Goal: Task Accomplishment & Management: Manage account settings

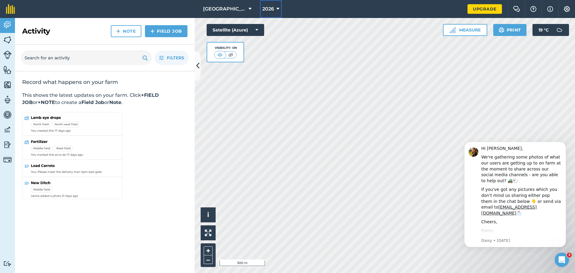
click at [276, 10] on icon at bounding box center [277, 8] width 3 height 7
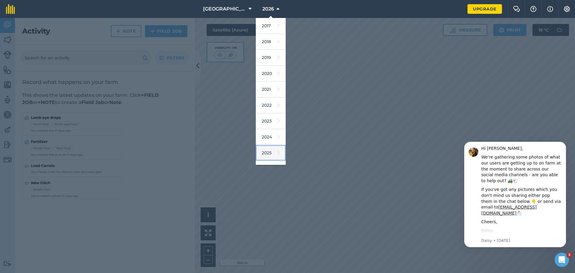
click at [258, 150] on link "2025" at bounding box center [271, 153] width 30 height 16
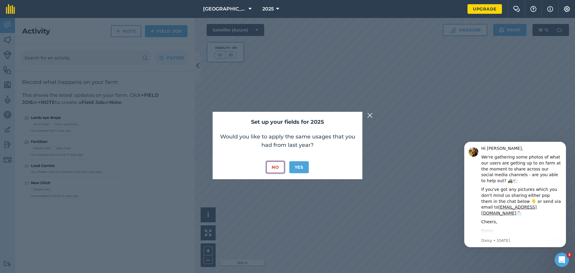
click at [276, 168] on button "No" at bounding box center [275, 167] width 18 height 12
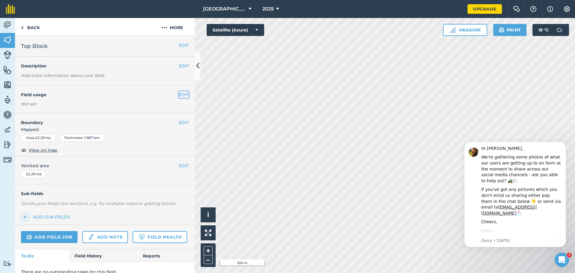
click at [181, 95] on button "EDIT" at bounding box center [184, 94] width 10 height 7
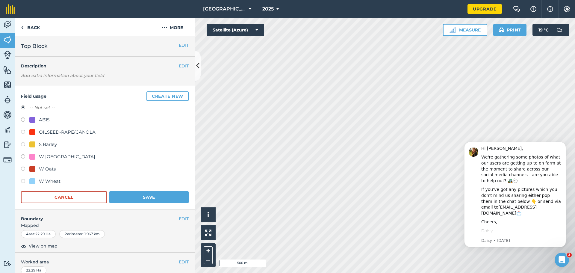
click at [22, 182] on label at bounding box center [25, 182] width 8 height 6
radio input "true"
radio input "false"
click at [129, 200] on button "Save" at bounding box center [148, 197] width 79 height 12
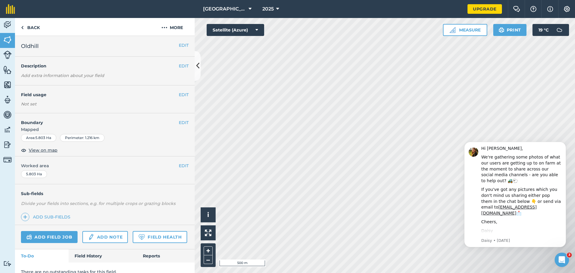
click at [101, 104] on div "Not set" at bounding box center [105, 104] width 168 height 6
click at [179, 93] on button "EDIT" at bounding box center [184, 94] width 10 height 7
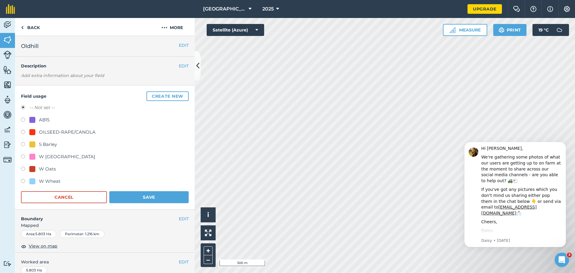
click at [22, 184] on label at bounding box center [25, 182] width 8 height 6
radio input "true"
radio input "false"
click at [131, 194] on button "Save" at bounding box center [148, 197] width 79 height 12
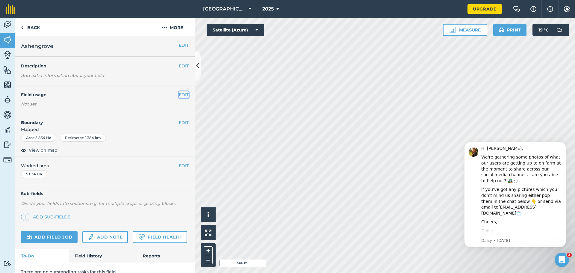
click at [179, 94] on button "EDIT" at bounding box center [184, 94] width 10 height 7
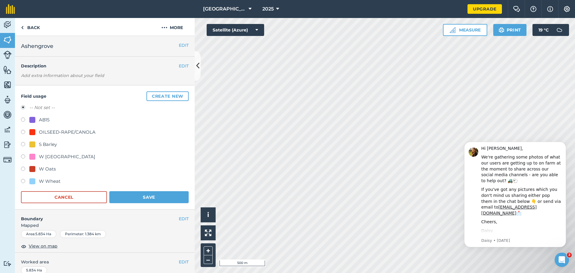
click at [22, 180] on label at bounding box center [25, 182] width 8 height 6
radio input "true"
radio input "false"
click at [126, 198] on button "Save" at bounding box center [148, 197] width 79 height 12
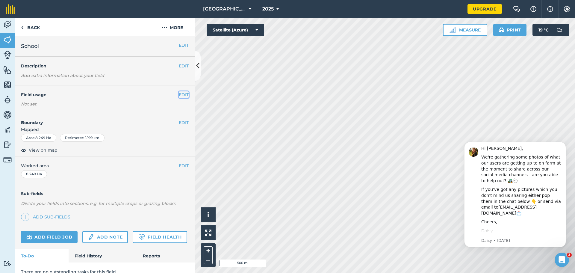
click at [180, 97] on button "EDIT" at bounding box center [184, 94] width 10 height 7
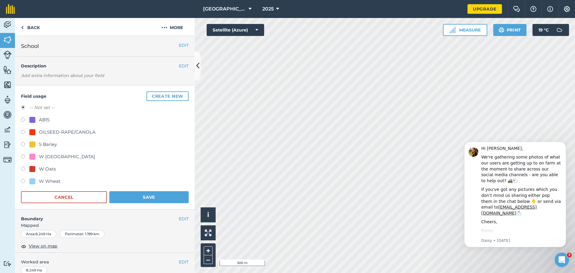
click at [21, 181] on label at bounding box center [25, 182] width 8 height 6
radio input "true"
radio input "false"
drag, startPoint x: 117, startPoint y: 200, endPoint x: 128, endPoint y: 200, distance: 11.4
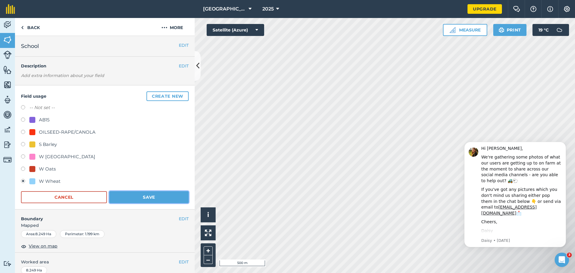
click at [117, 200] on button "Save" at bounding box center [148, 197] width 79 height 12
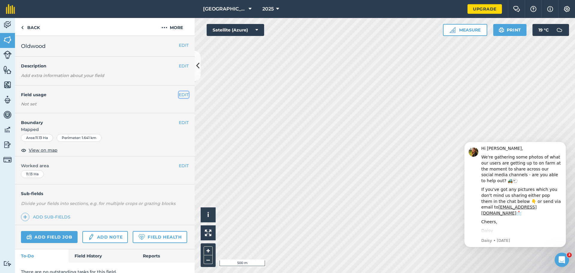
click at [181, 96] on button "EDIT" at bounding box center [184, 94] width 10 height 7
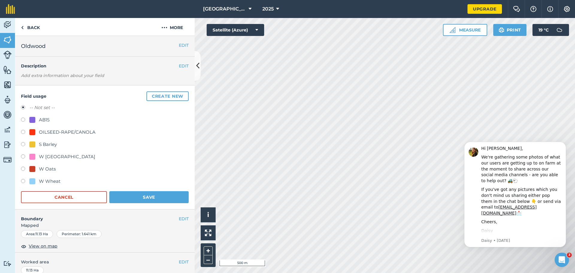
click at [24, 146] on label at bounding box center [25, 145] width 8 height 6
radio input "true"
radio input "false"
click at [125, 196] on button "Save" at bounding box center [148, 197] width 79 height 12
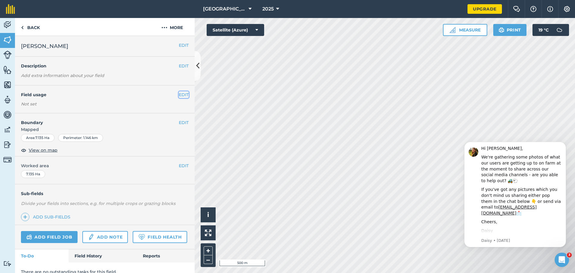
click at [182, 92] on button "EDIT" at bounding box center [184, 94] width 10 height 7
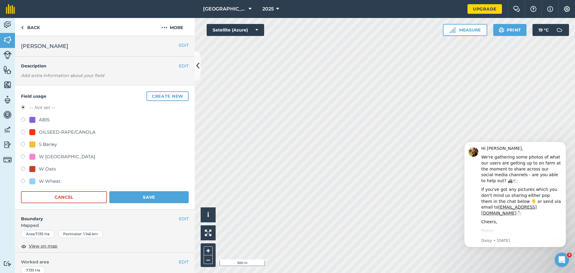
click at [22, 142] on div "S Barley" at bounding box center [105, 145] width 168 height 9
click at [22, 142] on label at bounding box center [25, 145] width 8 height 6
radio input "true"
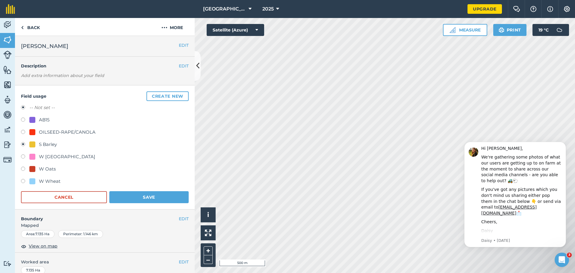
radio input "false"
click at [146, 197] on button "Save" at bounding box center [148, 197] width 79 height 12
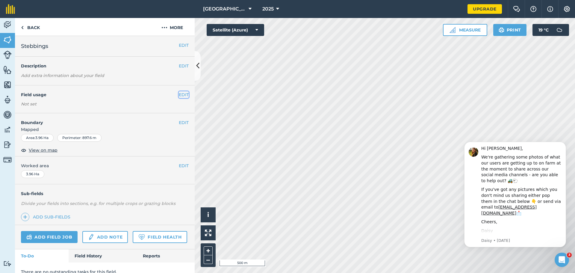
click at [179, 96] on button "EDIT" at bounding box center [184, 94] width 10 height 7
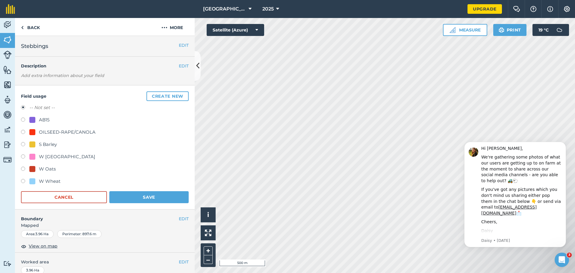
click at [21, 144] on label at bounding box center [25, 145] width 8 height 6
radio input "true"
radio input "false"
click at [131, 195] on button "Save" at bounding box center [148, 197] width 79 height 12
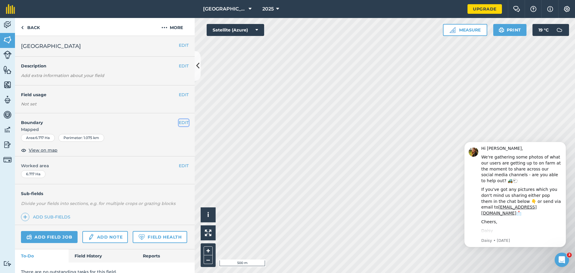
click at [179, 122] on button "EDIT" at bounding box center [184, 122] width 10 height 7
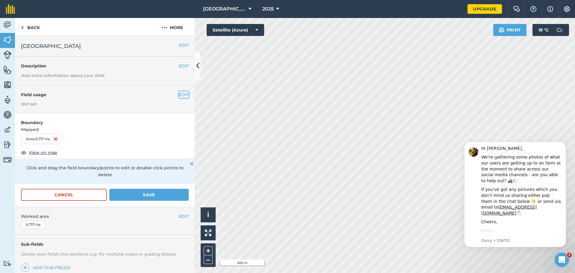
click at [179, 96] on button "EDIT" at bounding box center [184, 94] width 10 height 7
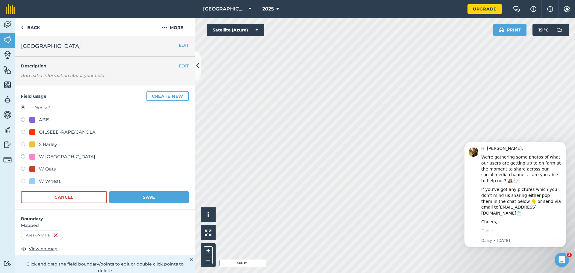
click at [24, 143] on label at bounding box center [25, 145] width 8 height 6
radio input "true"
radio input "false"
click at [125, 194] on button "Save" at bounding box center [148, 197] width 79 height 12
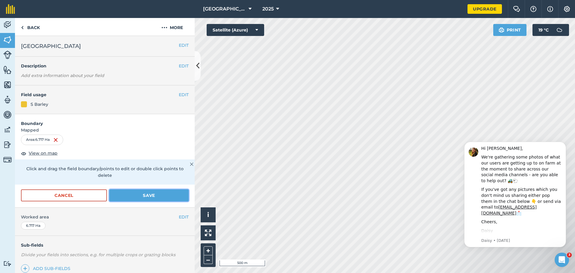
click at [141, 193] on button "Save" at bounding box center [148, 195] width 79 height 12
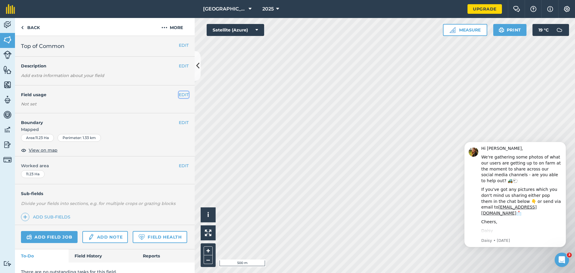
click at [179, 93] on button "EDIT" at bounding box center [184, 94] width 10 height 7
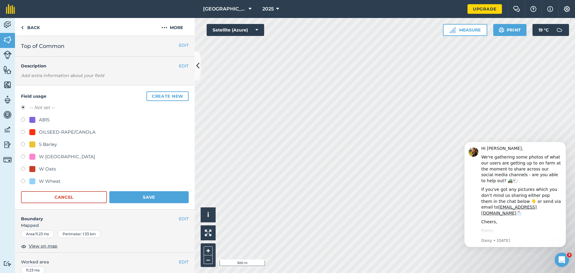
click at [22, 143] on label at bounding box center [25, 145] width 8 height 6
radio input "true"
radio input "false"
click at [139, 201] on button "Save" at bounding box center [148, 197] width 79 height 12
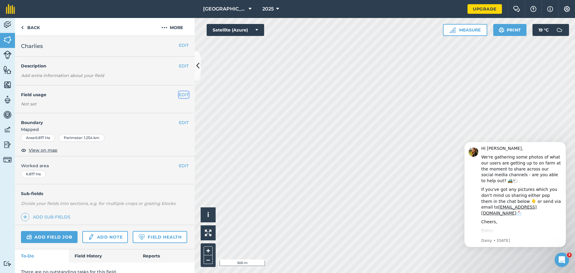
click at [179, 96] on button "EDIT" at bounding box center [184, 94] width 10 height 7
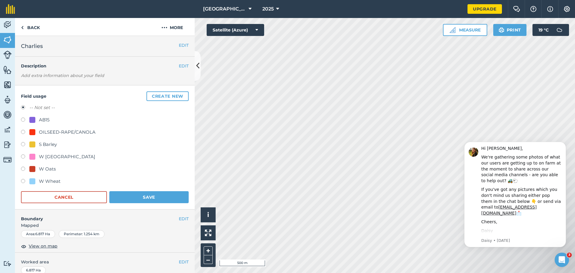
click at [22, 145] on label at bounding box center [25, 145] width 8 height 6
radio input "true"
radio input "false"
click at [126, 196] on button "Save" at bounding box center [148, 197] width 79 height 12
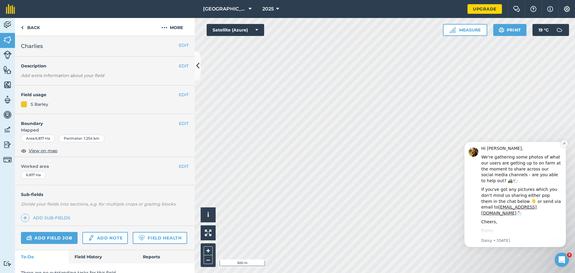
click at [563, 143] on icon "Dismiss notification" at bounding box center [564, 143] width 3 height 3
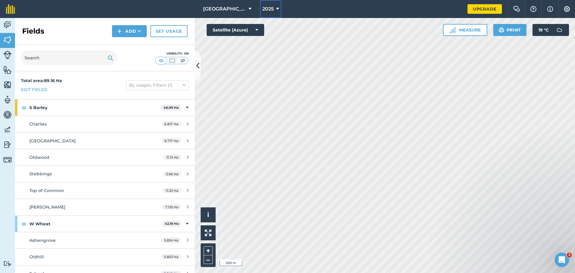
click at [265, 7] on button "2025" at bounding box center [271, 9] width 22 height 18
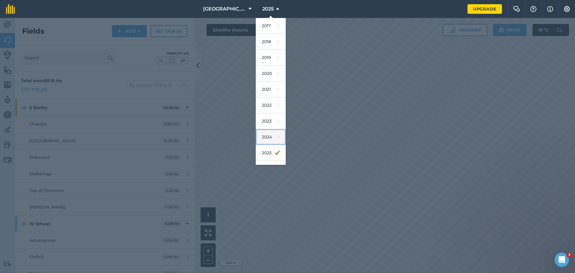
click at [256, 138] on link "2024" at bounding box center [271, 137] width 30 height 16
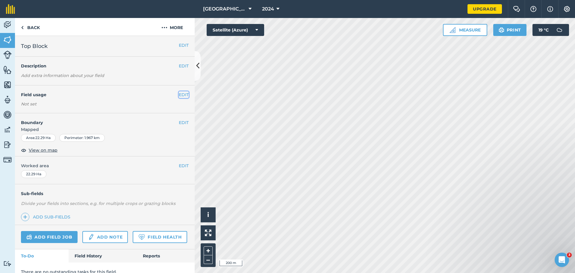
click at [179, 95] on button "EDIT" at bounding box center [184, 94] width 10 height 7
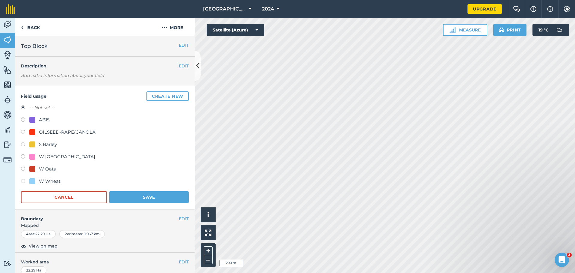
click at [22, 181] on label at bounding box center [25, 182] width 8 height 6
radio input "true"
radio input "false"
click at [135, 197] on button "Save" at bounding box center [148, 197] width 79 height 12
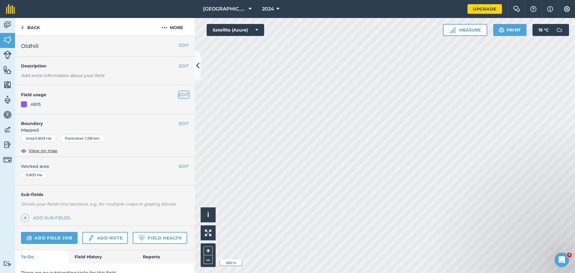
click at [179, 96] on button "EDIT" at bounding box center [184, 94] width 10 height 7
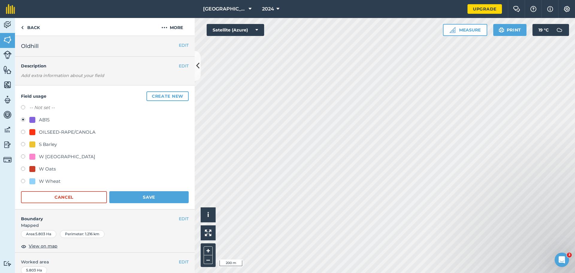
click at [24, 182] on label at bounding box center [25, 182] width 8 height 6
radio input "true"
radio input "false"
click at [123, 194] on button "Save" at bounding box center [148, 197] width 79 height 12
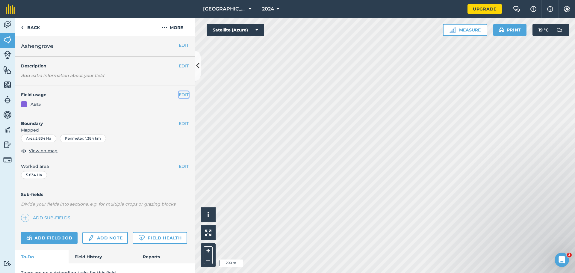
click at [182, 94] on button "EDIT" at bounding box center [184, 94] width 10 height 7
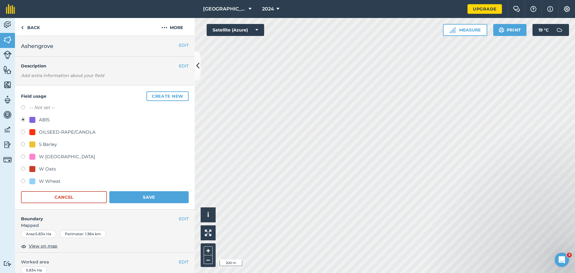
click at [23, 184] on label at bounding box center [25, 182] width 8 height 6
radio input "true"
radio input "false"
click at [126, 197] on button "Save" at bounding box center [148, 197] width 79 height 12
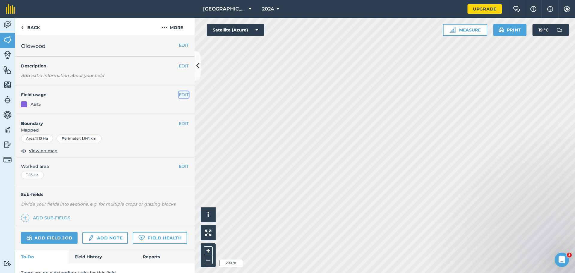
click at [179, 96] on button "EDIT" at bounding box center [184, 94] width 10 height 7
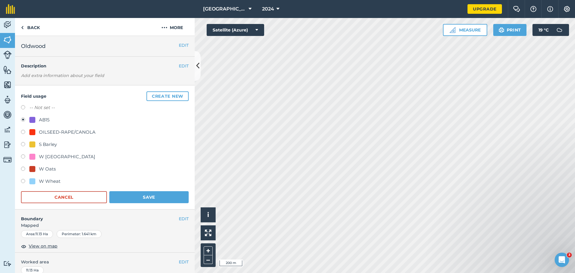
click at [22, 144] on label at bounding box center [25, 145] width 8 height 6
radio input "true"
radio input "false"
click at [119, 195] on button "Save" at bounding box center [148, 197] width 79 height 12
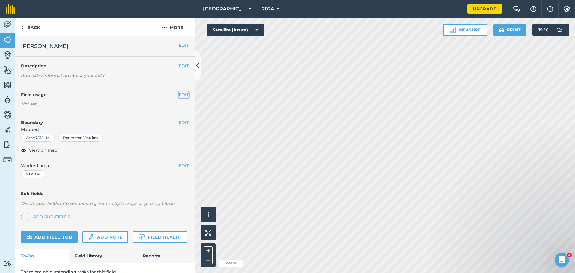
click at [181, 95] on button "EDIT" at bounding box center [184, 94] width 10 height 7
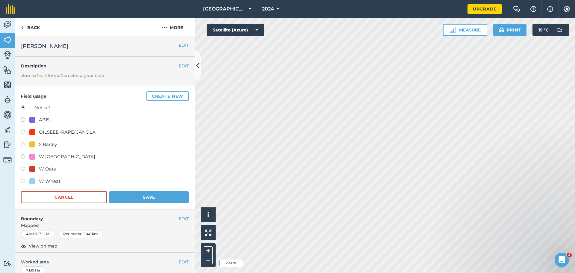
click at [45, 145] on div "S Barley" at bounding box center [48, 144] width 18 height 7
radio input "true"
radio input "false"
click at [128, 199] on button "Save" at bounding box center [148, 197] width 79 height 12
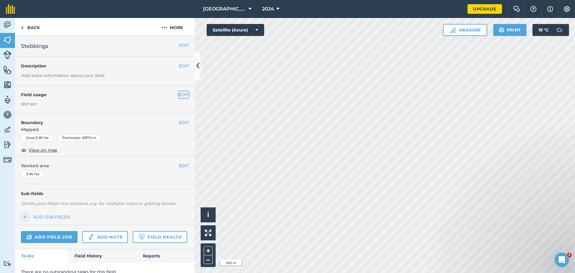
click at [179, 94] on button "EDIT" at bounding box center [184, 94] width 10 height 7
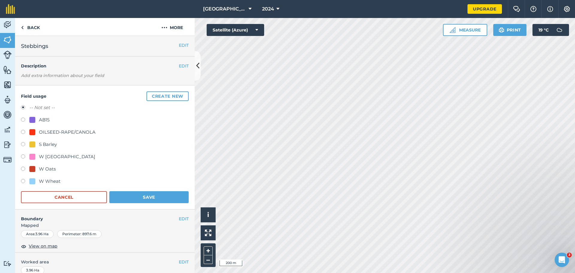
click at [22, 145] on label at bounding box center [25, 145] width 8 height 6
radio input "true"
radio input "false"
click at [128, 197] on button "Save" at bounding box center [148, 197] width 79 height 12
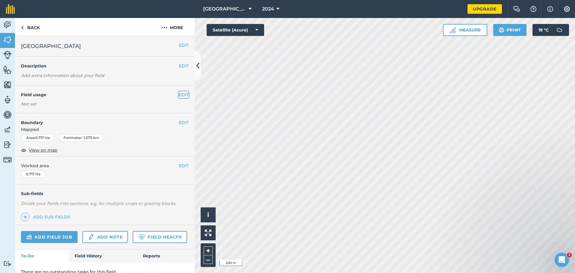
click at [179, 98] on button "EDIT" at bounding box center [184, 94] width 10 height 7
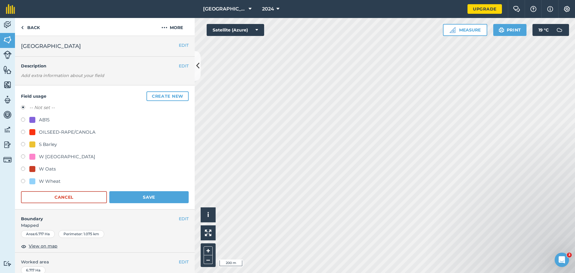
click at [23, 145] on label at bounding box center [25, 145] width 8 height 6
radio input "true"
radio input "false"
click at [122, 192] on button "Save" at bounding box center [148, 197] width 79 height 12
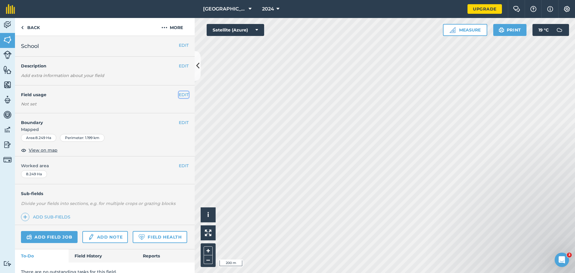
click at [179, 96] on button "EDIT" at bounding box center [184, 94] width 10 height 7
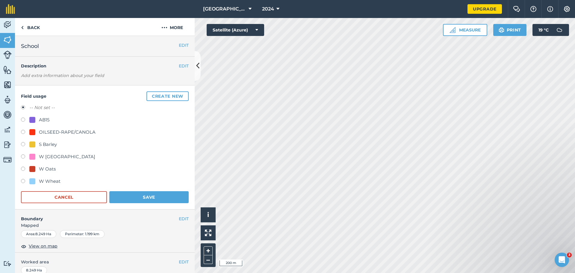
click at [25, 170] on label at bounding box center [25, 169] width 8 height 6
radio input "true"
radio input "false"
click at [149, 200] on button "Save" at bounding box center [148, 197] width 79 height 12
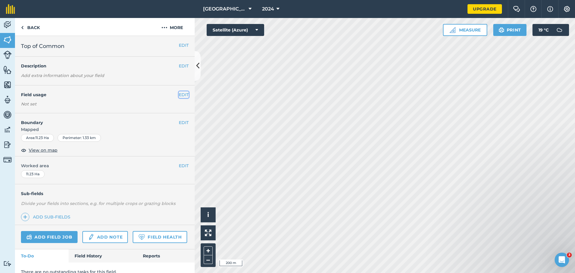
click at [183, 97] on button "EDIT" at bounding box center [184, 94] width 10 height 7
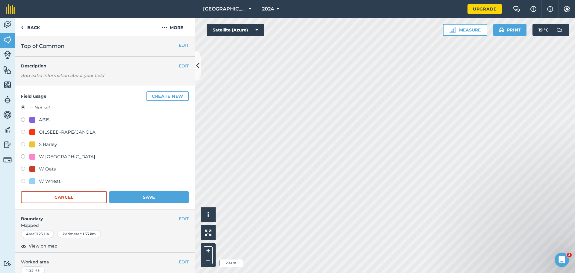
click at [22, 169] on label at bounding box center [25, 169] width 8 height 6
radio input "true"
radio input "false"
click at [116, 194] on button "Save" at bounding box center [148, 197] width 79 height 12
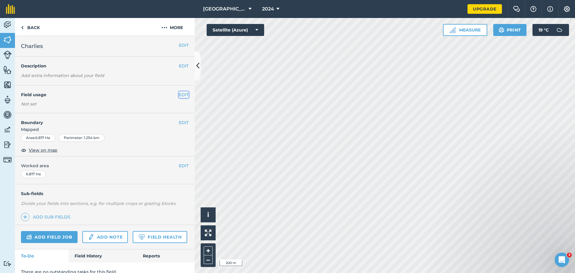
click at [181, 96] on button "EDIT" at bounding box center [184, 94] width 10 height 7
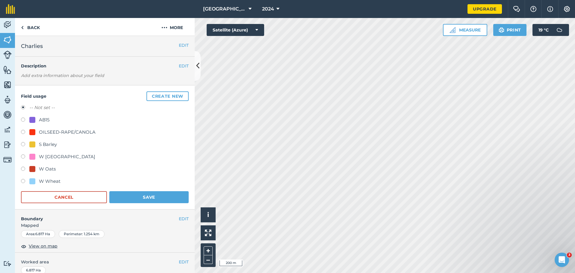
click at [25, 169] on label at bounding box center [25, 169] width 8 height 6
radio input "true"
radio input "false"
click at [124, 195] on button "Save" at bounding box center [148, 197] width 79 height 12
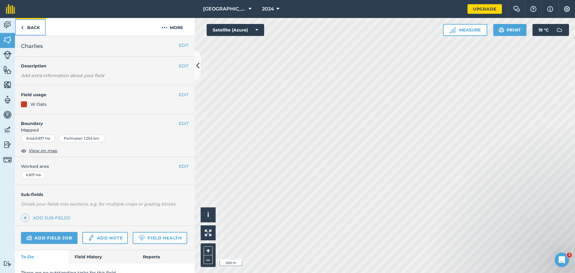
click at [28, 32] on link "Back" at bounding box center [30, 27] width 31 height 18
click at [37, 29] on link "Back" at bounding box center [30, 27] width 31 height 18
